Goal: Task Accomplishment & Management: Manage account settings

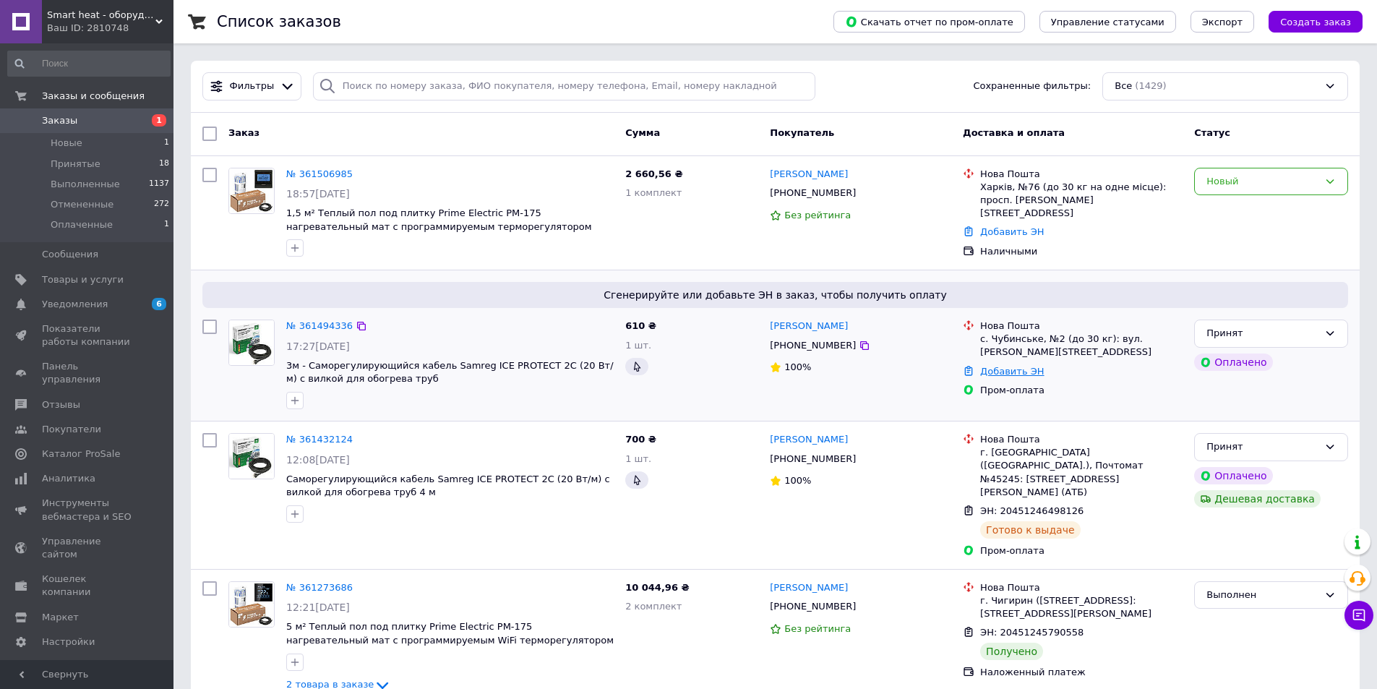
click at [1008, 372] on link "Добавить ЭН" at bounding box center [1012, 371] width 64 height 11
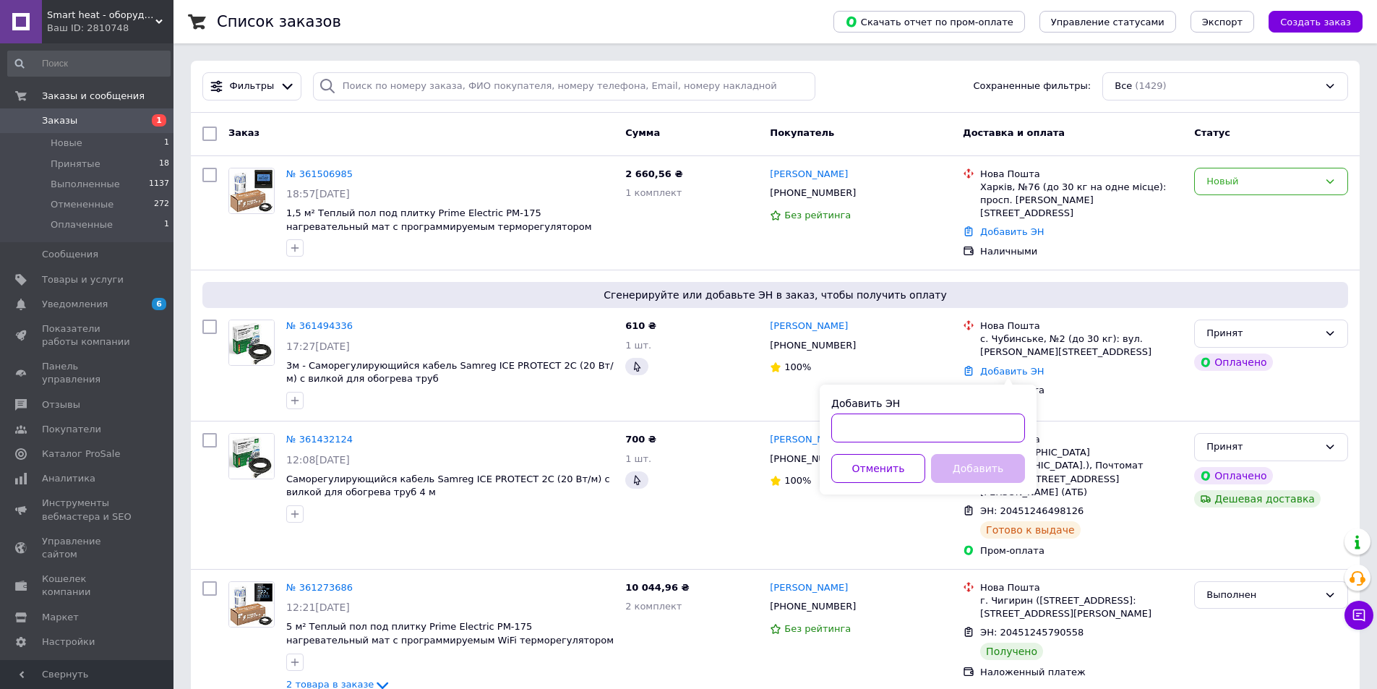
click at [928, 434] on input "Добавить ЭН" at bounding box center [928, 427] width 194 height 29
paste input "20451247348050"
type input "20451247348050"
click at [971, 470] on button "Добавить" at bounding box center [978, 468] width 94 height 29
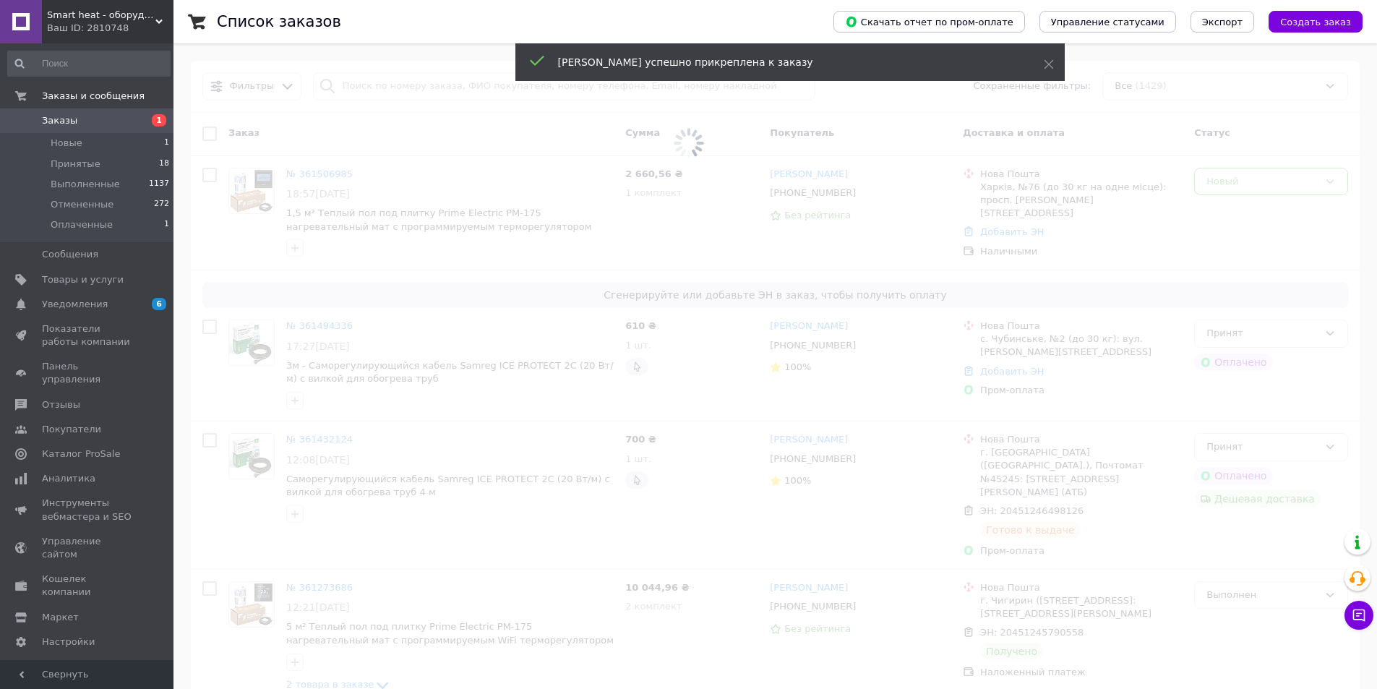
click at [53, 121] on span "Заказы" at bounding box center [59, 120] width 35 height 13
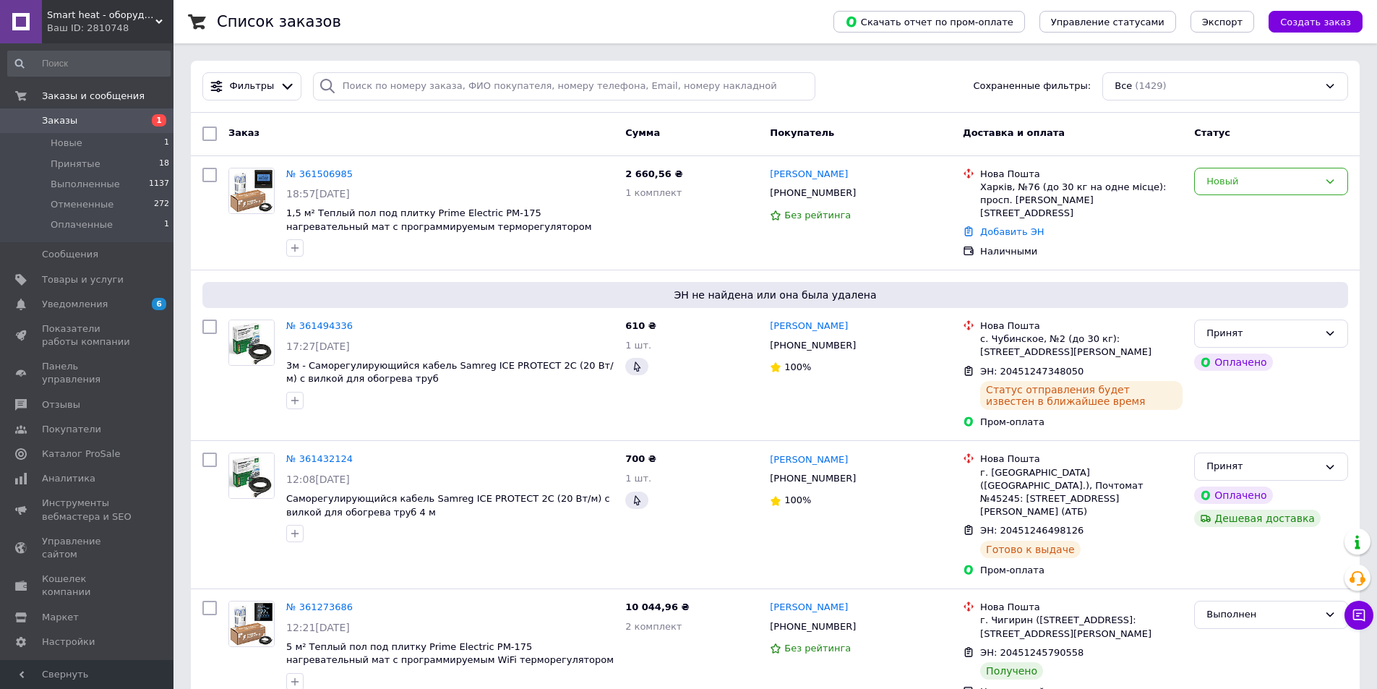
click at [66, 121] on span "Заказы" at bounding box center [59, 120] width 35 height 13
